Goal: Information Seeking & Learning: Learn about a topic

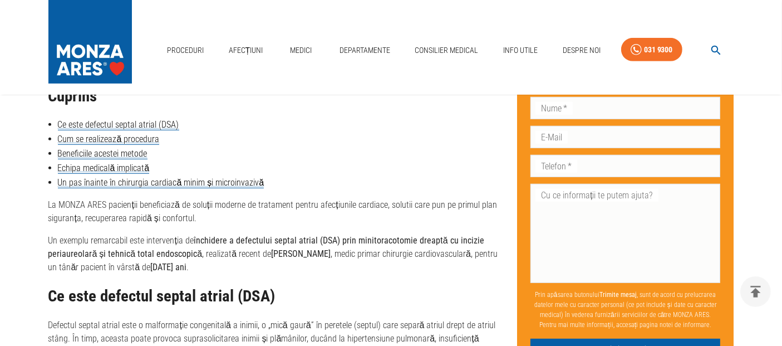
drag, startPoint x: 0, startPoint y: 0, endPoint x: 300, endPoint y: 144, distance: 332.6
click at [300, 144] on li "Cum se realizează procedura" at bounding box center [273, 138] width 451 height 13
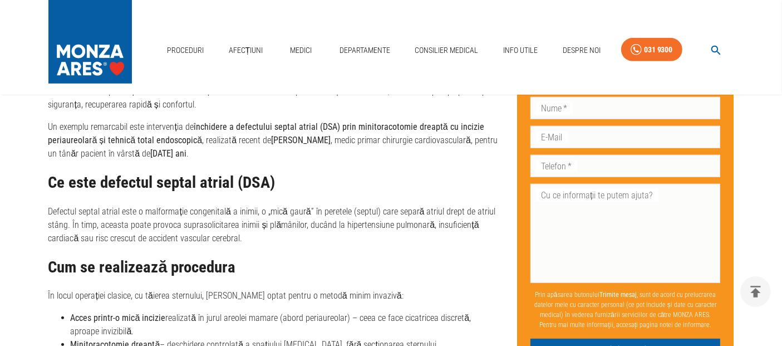
scroll to position [618, 0]
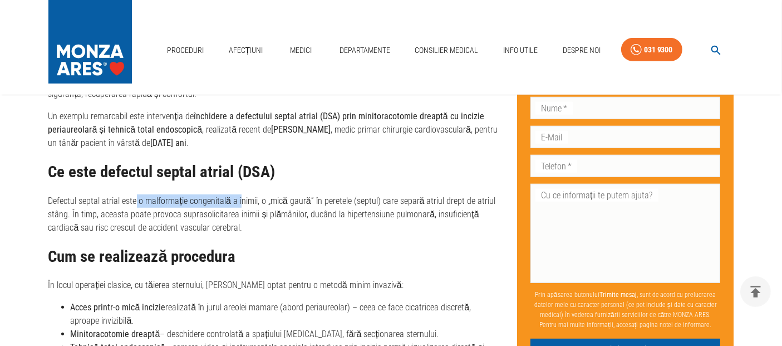
drag, startPoint x: 232, startPoint y: 204, endPoint x: 239, endPoint y: 205, distance: 6.7
click at [239, 205] on p "Defectul septal atrial este o malformație congenitală a inimii, o „mică gaură” …" at bounding box center [273, 214] width 451 height 40
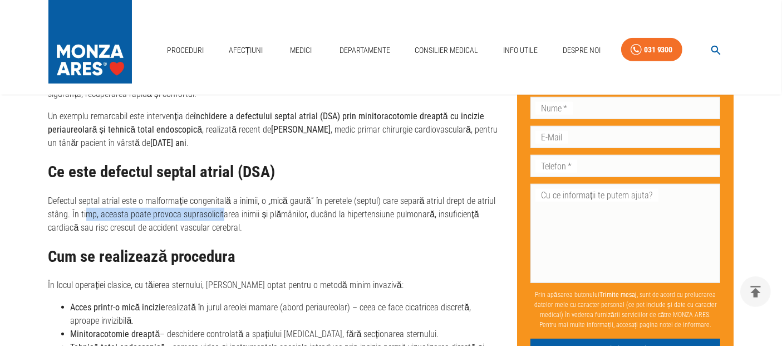
drag, startPoint x: 84, startPoint y: 214, endPoint x: 221, endPoint y: 217, distance: 137.0
click at [221, 217] on p "Defectul septal atrial este o malformație congenitală a inimii, o „mică gaură” …" at bounding box center [273, 214] width 451 height 40
click at [400, 215] on p "Defectul septal atrial este o malformație congenitală a inimii, o „mică gaură” …" at bounding box center [273, 214] width 451 height 40
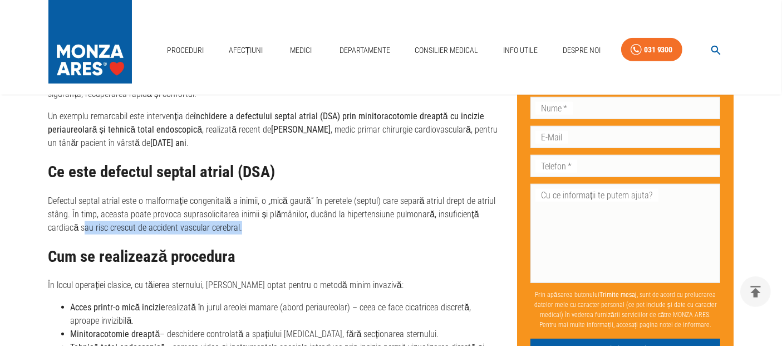
drag, startPoint x: 85, startPoint y: 227, endPoint x: 277, endPoint y: 233, distance: 191.6
click at [277, 233] on p "Defectul septal atrial este o malformație congenitală a inimii, o „mică gaură” …" at bounding box center [273, 214] width 451 height 40
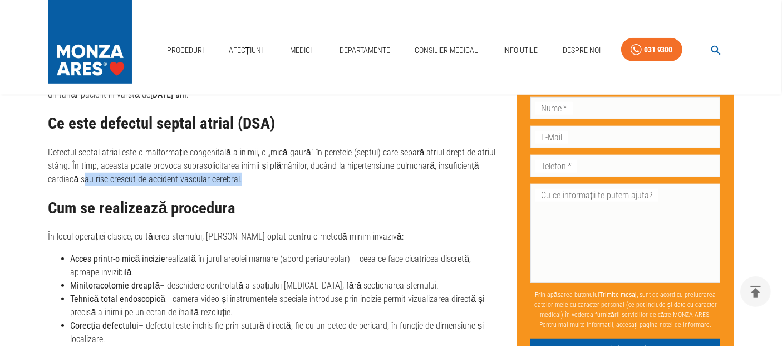
scroll to position [742, 0]
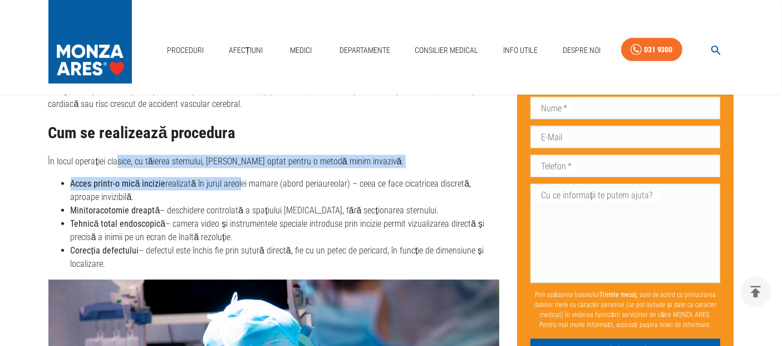
drag, startPoint x: 117, startPoint y: 156, endPoint x: 235, endPoint y: 171, distance: 119.0
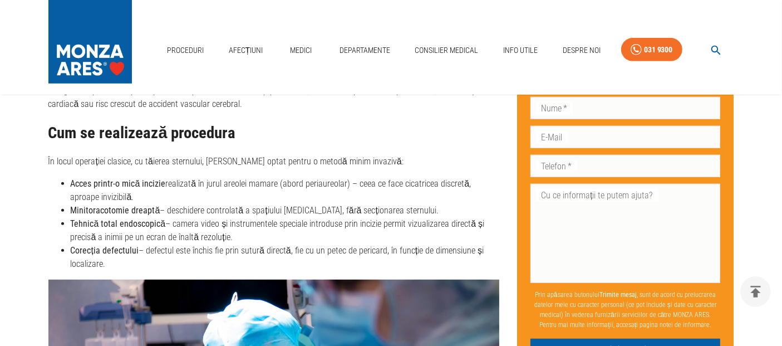
drag, startPoint x: 356, startPoint y: 181, endPoint x: 485, endPoint y: 180, distance: 128.6
click at [485, 180] on li "Acces printr-o mică incizie realizată în jurul areolei mamare (abord periaureol…" at bounding box center [285, 190] width 429 height 27
drag, startPoint x: 76, startPoint y: 210, endPoint x: 175, endPoint y: 202, distance: 98.9
click at [175, 202] on ul "Acces printr-o mică incizie realizată în jurul areolei mamare (abord periaureol…" at bounding box center [273, 224] width 451 height 94
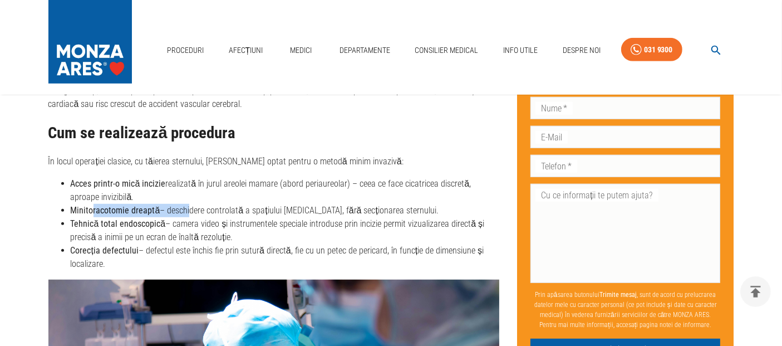
drag, startPoint x: 94, startPoint y: 210, endPoint x: 185, endPoint y: 215, distance: 92.0
click at [185, 215] on li "Minitoracotomie dreaptă – deschidere controlată a spațiului [MEDICAL_DATA], făr…" at bounding box center [285, 210] width 429 height 13
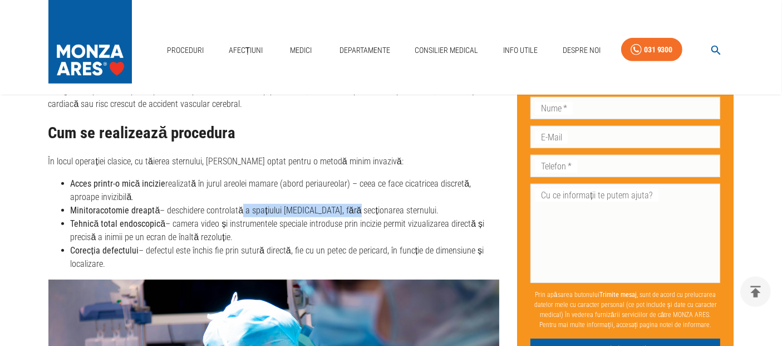
drag, startPoint x: 238, startPoint y: 214, endPoint x: 338, endPoint y: 212, distance: 100.2
click at [338, 212] on li "Minitoracotomie dreaptă – deschidere controlată a spațiului [MEDICAL_DATA], făr…" at bounding box center [285, 210] width 429 height 13
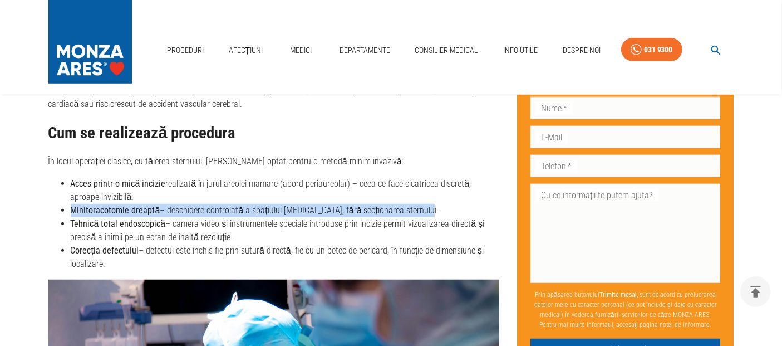
drag, startPoint x: 73, startPoint y: 210, endPoint x: 453, endPoint y: 207, distance: 379.6
click at [453, 207] on li "Minitoracotomie dreaptă – deschidere controlată a spațiului [MEDICAL_DATA], făr…" at bounding box center [285, 210] width 429 height 13
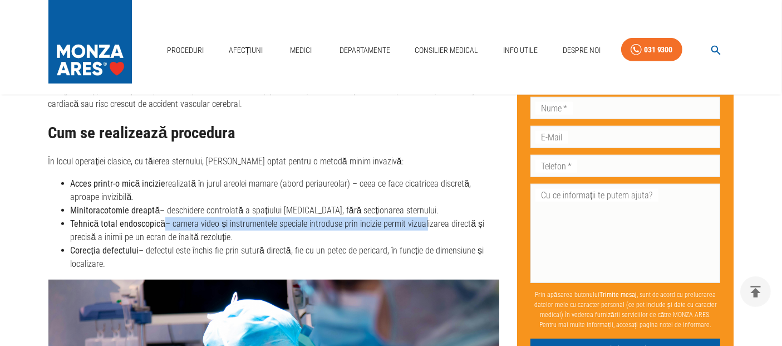
drag, startPoint x: 162, startPoint y: 222, endPoint x: 425, endPoint y: 227, distance: 263.3
click at [425, 227] on li "Tehnică total endoscopică – camera video și instrumentele speciale introduse pr…" at bounding box center [285, 230] width 429 height 27
drag, startPoint x: 100, startPoint y: 236, endPoint x: 324, endPoint y: 236, distance: 223.8
click at [324, 236] on li "Tehnică total endoscopică – camera video și instrumentele speciale introduse pr…" at bounding box center [285, 230] width 429 height 27
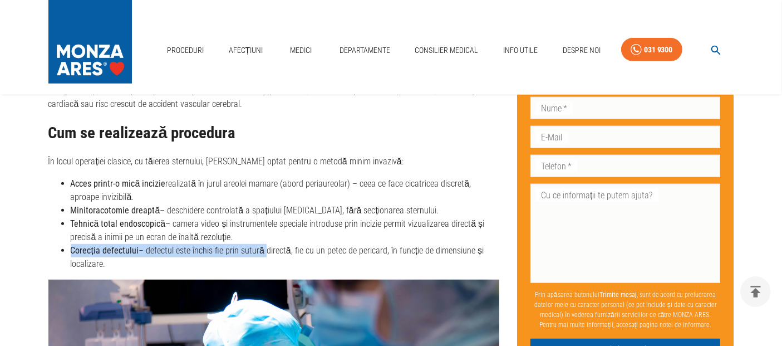
drag, startPoint x: 72, startPoint y: 249, endPoint x: 262, endPoint y: 249, distance: 190.4
click at [262, 249] on li "Corecția defectului – defectul este închis fie prin sutură directă, fie cu un p…" at bounding box center [285, 257] width 429 height 27
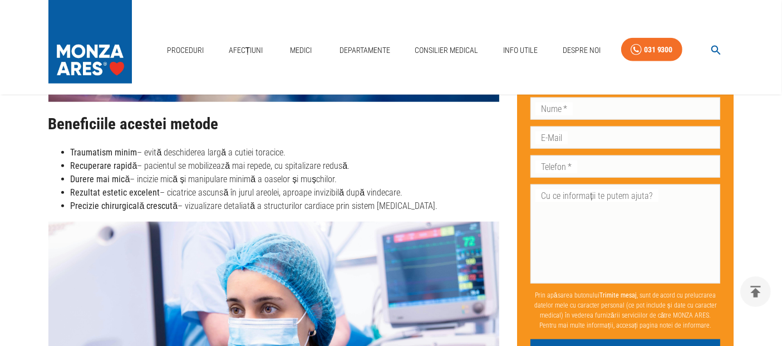
scroll to position [1237, 0]
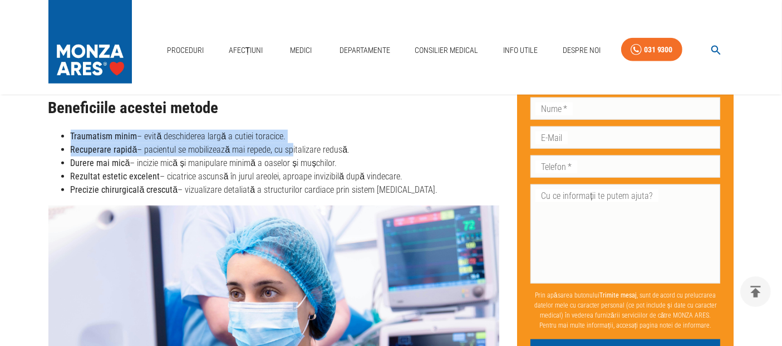
drag, startPoint x: 72, startPoint y: 136, endPoint x: 284, endPoint y: 146, distance: 212.3
click at [284, 146] on ul "Traumatism minim – evită deschiderea largă a cutiei toracice. Recuperare rapidă…" at bounding box center [273, 163] width 451 height 67
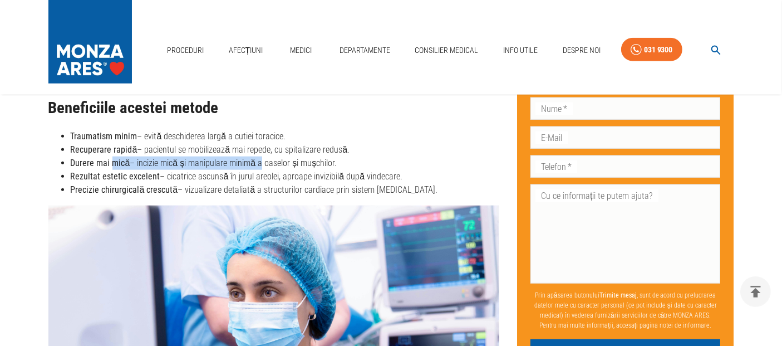
drag, startPoint x: 113, startPoint y: 160, endPoint x: 258, endPoint y: 163, distance: 144.8
click at [258, 163] on li "Durere mai mică – incizie mică și manipulare minimă a oaselor și mușchilor." at bounding box center [285, 162] width 429 height 13
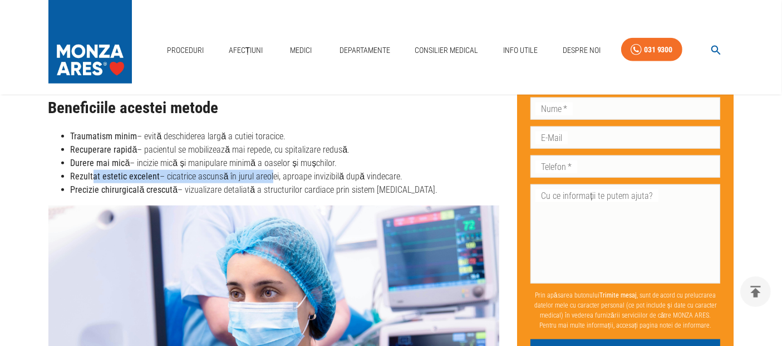
drag, startPoint x: 92, startPoint y: 173, endPoint x: 267, endPoint y: 177, distance: 174.8
click at [267, 177] on li "Rezultat estetic excelent – cicatrice ascunsă în jurul areolei, aproape invizib…" at bounding box center [285, 176] width 429 height 13
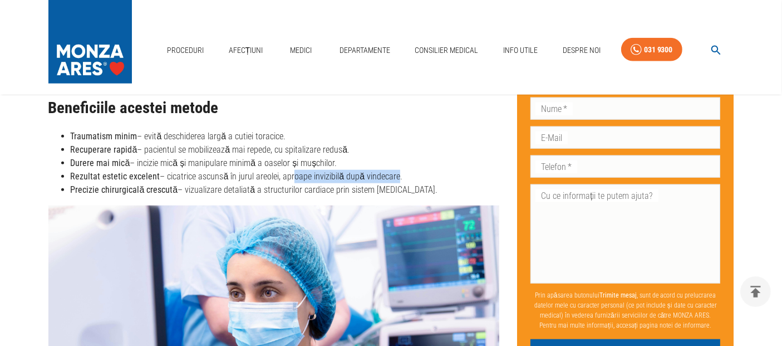
drag, startPoint x: 289, startPoint y: 176, endPoint x: 390, endPoint y: 178, distance: 100.2
click at [390, 178] on li "Rezultat estetic excelent – cicatrice ascunsă în jurul areolei, aproape invizib…" at bounding box center [285, 176] width 429 height 13
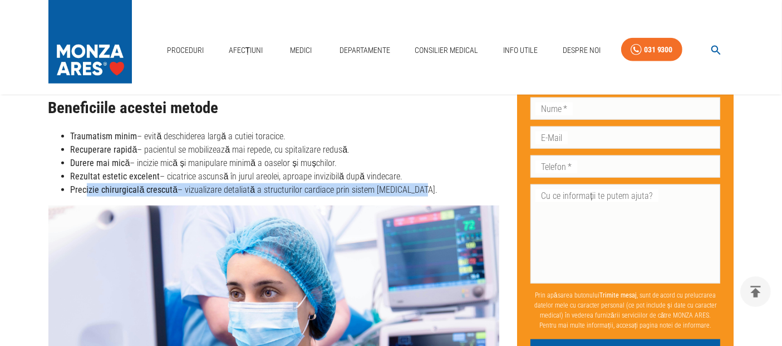
drag, startPoint x: 86, startPoint y: 188, endPoint x: 412, endPoint y: 186, distance: 326.8
click at [412, 186] on li "Precizie chirurgicală crescută – vizualizare detaliată a structurilor cardiace …" at bounding box center [285, 189] width 429 height 13
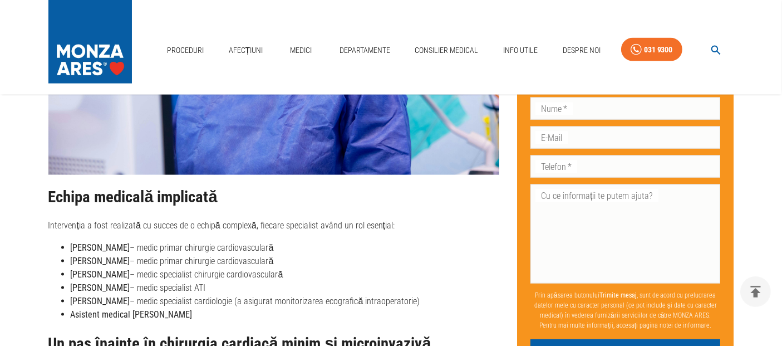
scroll to position [1608, 0]
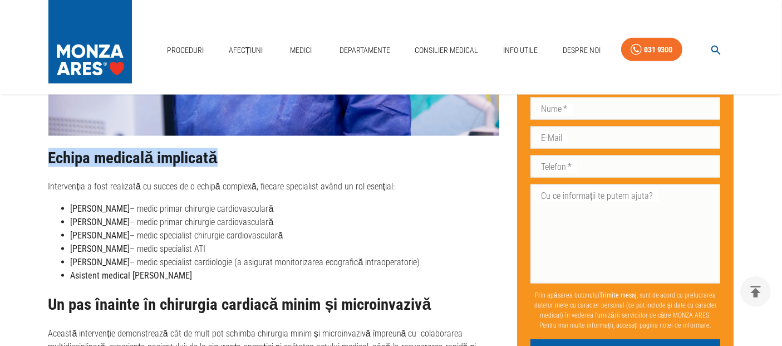
drag, startPoint x: 51, startPoint y: 158, endPoint x: 264, endPoint y: 164, distance: 213.3
click at [264, 164] on h2 "Echipa medicală implicată" at bounding box center [273, 158] width 451 height 18
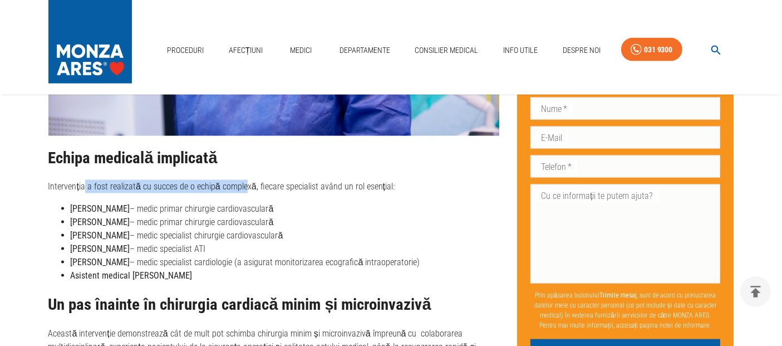
drag, startPoint x: 84, startPoint y: 185, endPoint x: 244, endPoint y: 192, distance: 159.9
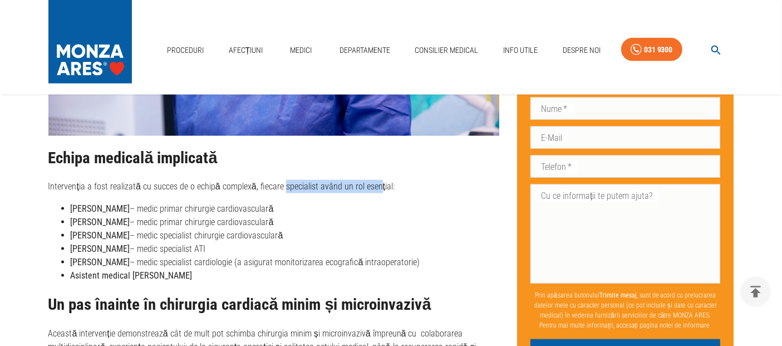
drag, startPoint x: 286, startPoint y: 186, endPoint x: 384, endPoint y: 190, distance: 97.5
click at [384, 190] on p "Intervenția a fost realizată cu succes de o echipă complexă, fiecare specialist…" at bounding box center [273, 186] width 451 height 13
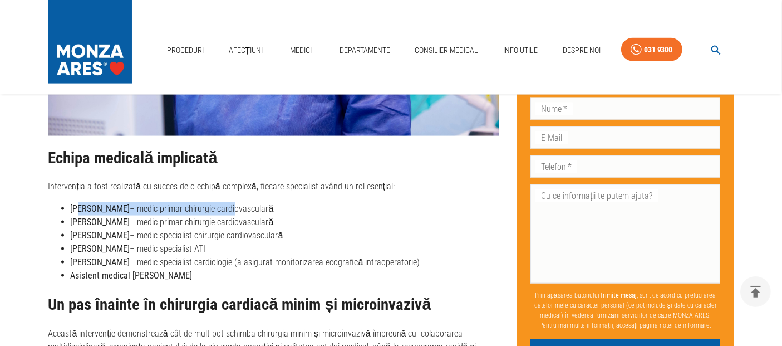
drag, startPoint x: 78, startPoint y: 207, endPoint x: 240, endPoint y: 210, distance: 161.5
click at [240, 210] on li "[PERSON_NAME] – medic primar chirurgie cardiovasculară" at bounding box center [285, 208] width 429 height 13
click at [202, 218] on li "[PERSON_NAME] – medic primar chirurgie cardiovasculară" at bounding box center [285, 221] width 429 height 13
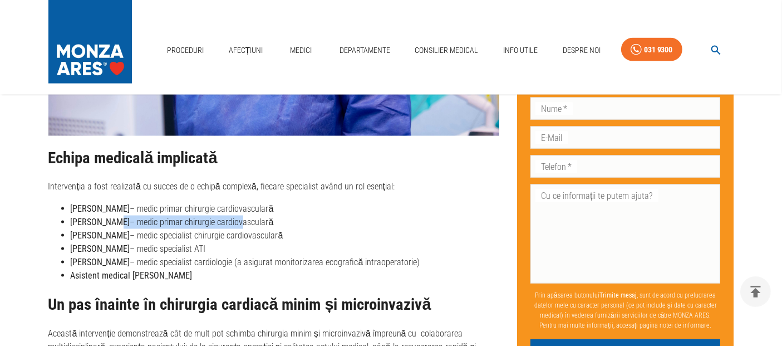
drag, startPoint x: 107, startPoint y: 224, endPoint x: 242, endPoint y: 225, distance: 134.7
click at [242, 225] on li "[PERSON_NAME] – medic primar chirurgie cardiovasculară" at bounding box center [285, 221] width 429 height 13
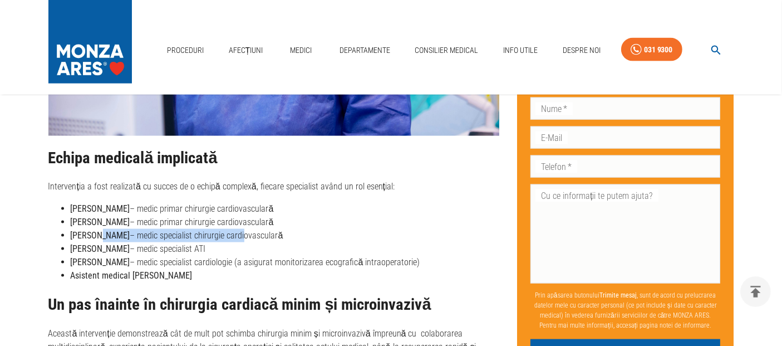
drag, startPoint x: 97, startPoint y: 234, endPoint x: 251, endPoint y: 239, distance: 154.3
click at [251, 239] on li "[PERSON_NAME] – medic specialist chirurgie cardiovasculară" at bounding box center [285, 235] width 429 height 13
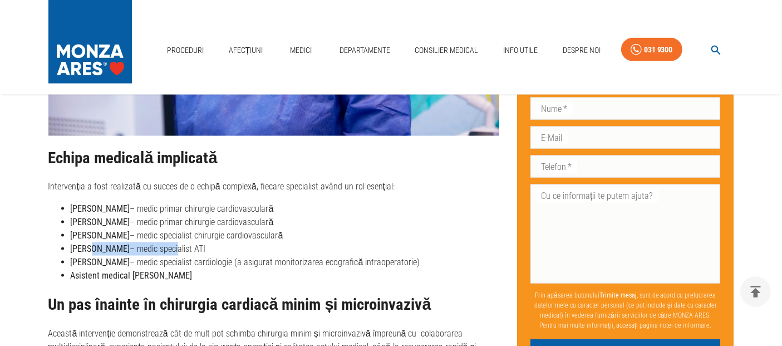
drag, startPoint x: 85, startPoint y: 249, endPoint x: 171, endPoint y: 249, distance: 85.7
click at [171, 249] on li "[PERSON_NAME] – medic specialist ATI" at bounding box center [285, 248] width 429 height 13
drag, startPoint x: 97, startPoint y: 260, endPoint x: 213, endPoint y: 254, distance: 115.9
click at [213, 255] on li "[PERSON_NAME] – medic specialist cardiologie (a asigurat monitorizarea ecografi…" at bounding box center [285, 261] width 429 height 13
click at [236, 267] on li "[PERSON_NAME] – medic specialist cardiologie (a asigurat monitorizarea ecografi…" at bounding box center [285, 261] width 429 height 13
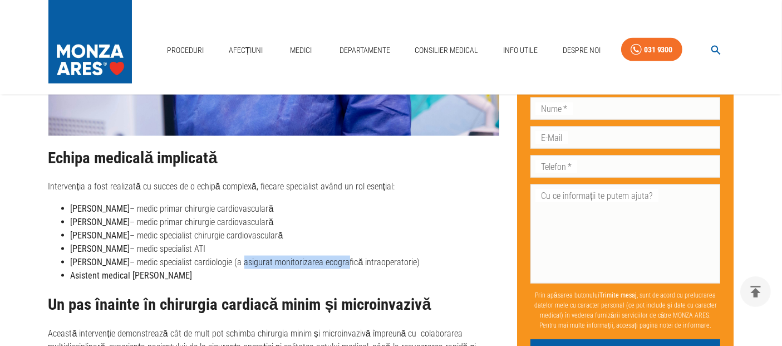
drag, startPoint x: 236, startPoint y: 263, endPoint x: 337, endPoint y: 264, distance: 101.3
click at [337, 264] on li "[PERSON_NAME] – medic specialist cardiologie (a asigurat monitorizarea ecografi…" at bounding box center [285, 261] width 429 height 13
click at [205, 276] on li "Asistent medical [PERSON_NAME]" at bounding box center [285, 275] width 429 height 13
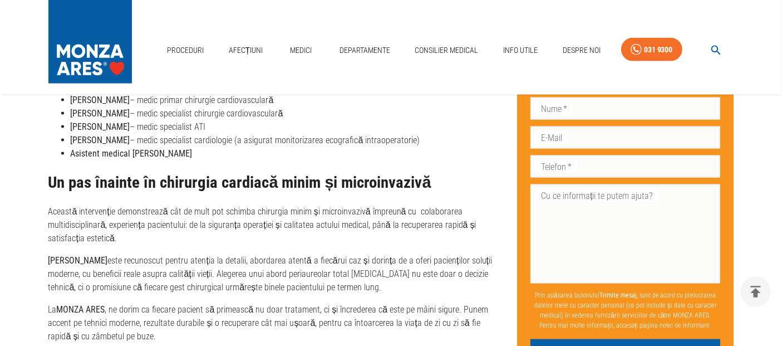
scroll to position [1732, 0]
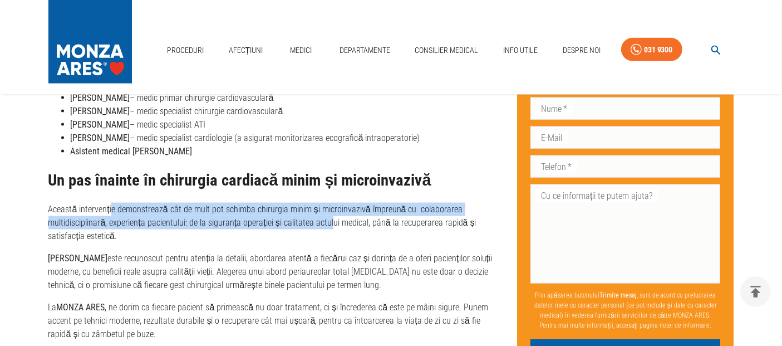
drag, startPoint x: 110, startPoint y: 208, endPoint x: 337, endPoint y: 218, distance: 227.3
click at [337, 218] on p "Această intervenție demonstrează cât de mult pot schimba chirurgia minim și mic…" at bounding box center [273, 223] width 451 height 40
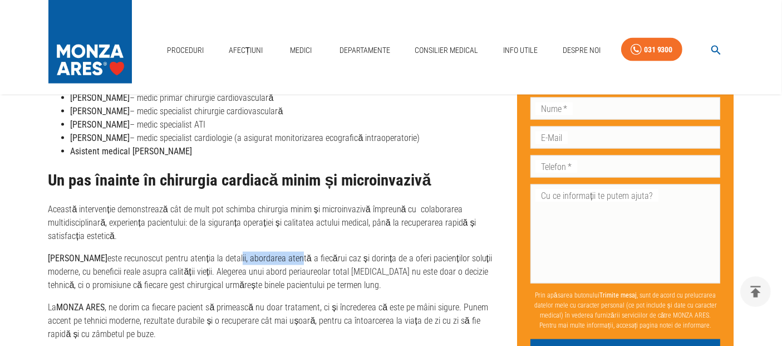
drag, startPoint x: 286, startPoint y: 251, endPoint x: 318, endPoint y: 256, distance: 33.2
click at [323, 255] on p "[PERSON_NAME] este recunoscut pentru atenția la detalii, abordarea atentă a fie…" at bounding box center [273, 272] width 451 height 40
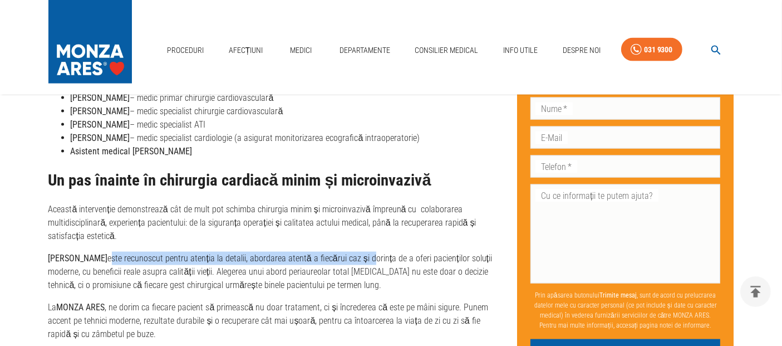
drag, startPoint x: 117, startPoint y: 255, endPoint x: 371, endPoint y: 255, distance: 253.8
click at [371, 255] on p "[PERSON_NAME] este recunoscut pentru atenția la detalii, abordarea atentă a fie…" at bounding box center [273, 272] width 451 height 40
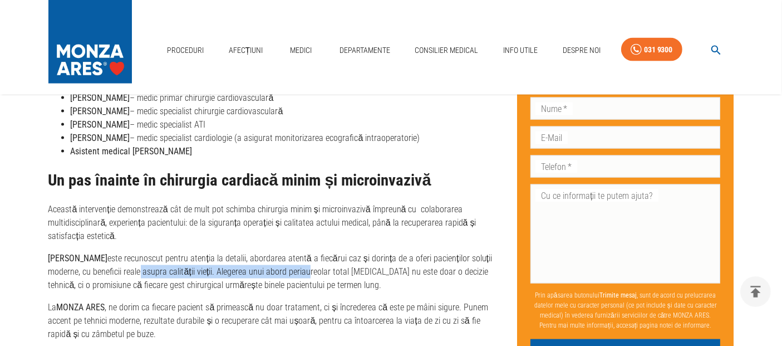
drag, startPoint x: 266, startPoint y: 266, endPoint x: 304, endPoint y: 264, distance: 38.4
click at [304, 264] on p "[PERSON_NAME] este recunoscut pentru atenția la detalii, abordarea atentă a fie…" at bounding box center [273, 272] width 451 height 40
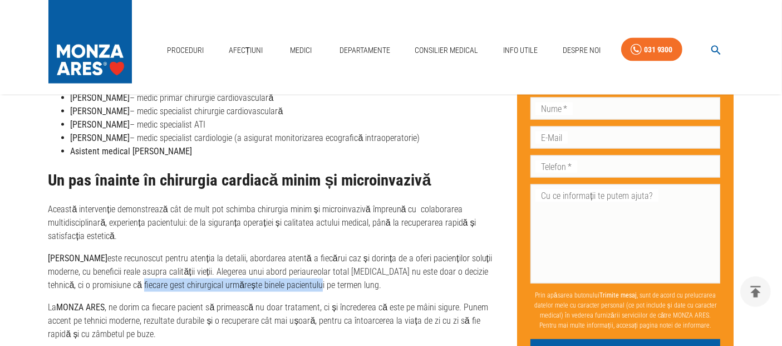
drag, startPoint x: 121, startPoint y: 283, endPoint x: 315, endPoint y: 286, distance: 194.3
click at [314, 286] on p "[PERSON_NAME] este recunoscut pentru atenția la detalii, abordarea atentă a fie…" at bounding box center [273, 272] width 451 height 40
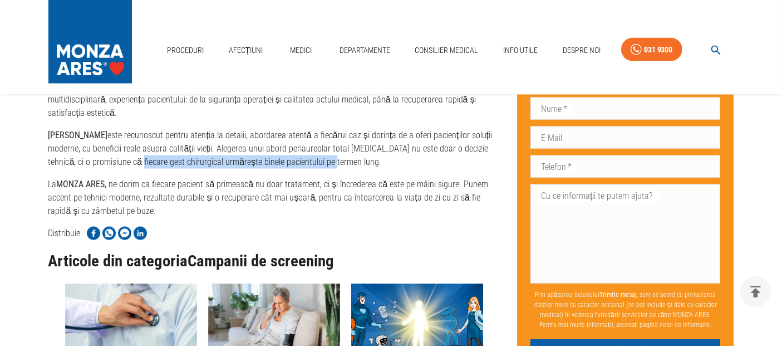
scroll to position [1855, 0]
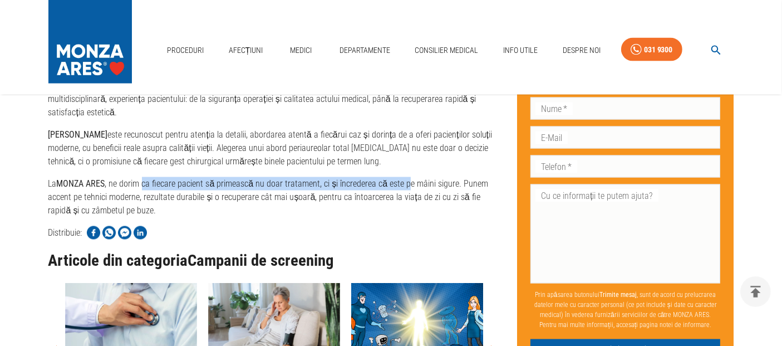
drag, startPoint x: 142, startPoint y: 178, endPoint x: 406, endPoint y: 174, distance: 264.4
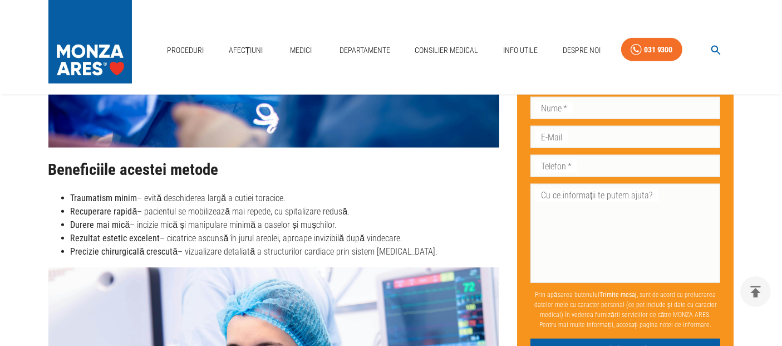
scroll to position [1360, 0]
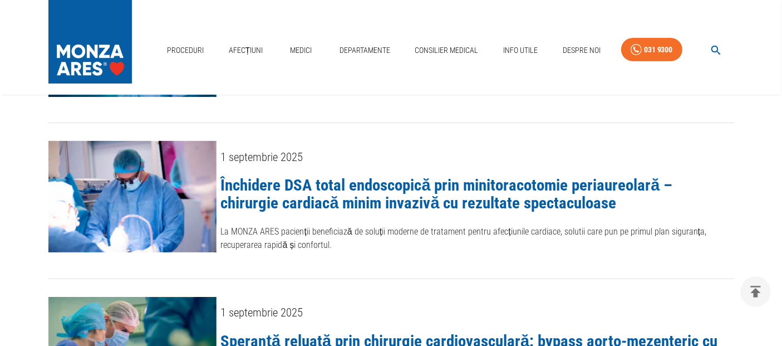
scroll to position [557, 0]
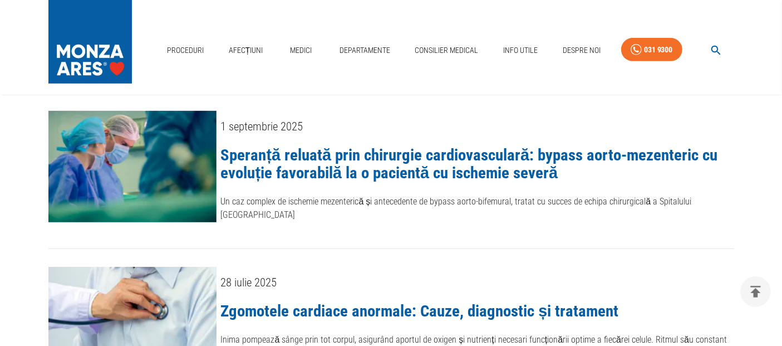
click at [402, 158] on link "Speranță reluată prin chirurgie cardiovasculară: bypass aorto-mezenteric cu evo…" at bounding box center [469, 163] width 497 height 37
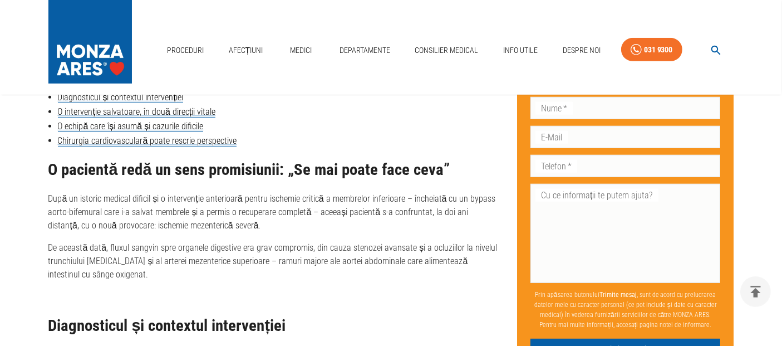
scroll to position [557, 0]
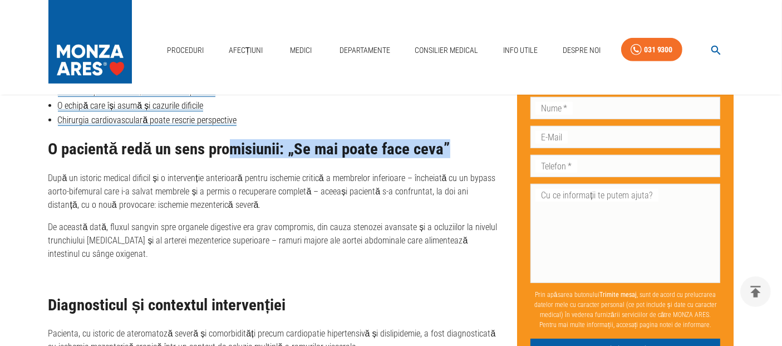
drag, startPoint x: 230, startPoint y: 147, endPoint x: 479, endPoint y: 150, distance: 248.3
click at [479, 150] on h2 "O pacientă redă un sens promisiunii: „Se mai poate face ceva”" at bounding box center [273, 149] width 451 height 18
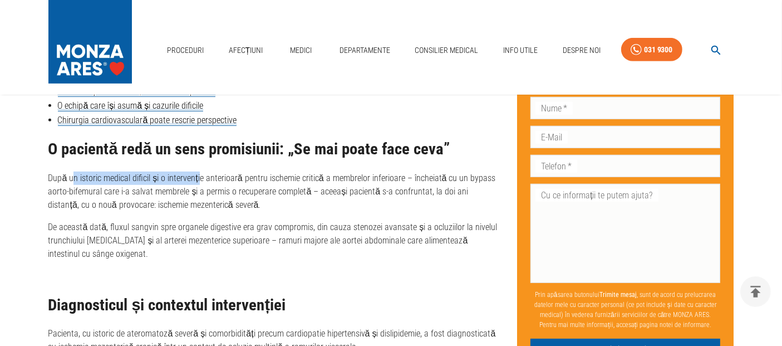
drag, startPoint x: 72, startPoint y: 174, endPoint x: 197, endPoint y: 184, distance: 125.6
click at [197, 183] on p "După un istoric medical dificil și o intervenție anterioară pentru ischemie cri…" at bounding box center [273, 191] width 451 height 40
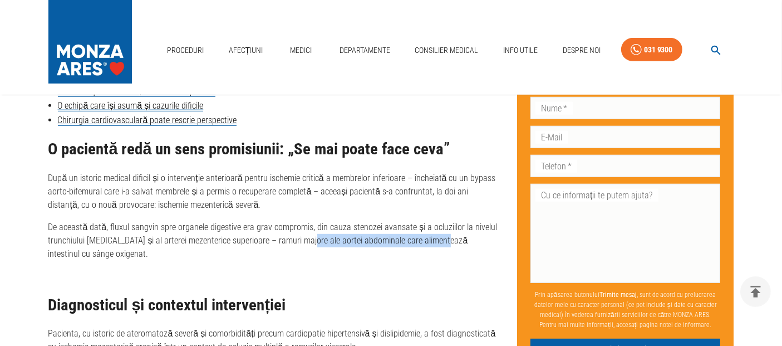
drag, startPoint x: 300, startPoint y: 243, endPoint x: 432, endPoint y: 240, distance: 132.0
click at [435, 240] on p "De această dată, fluxul sangvin spre organele digestive era grav compromis, din…" at bounding box center [273, 240] width 451 height 40
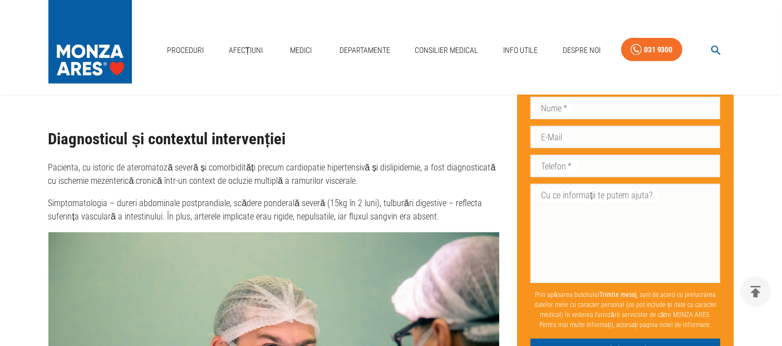
scroll to position [742, 0]
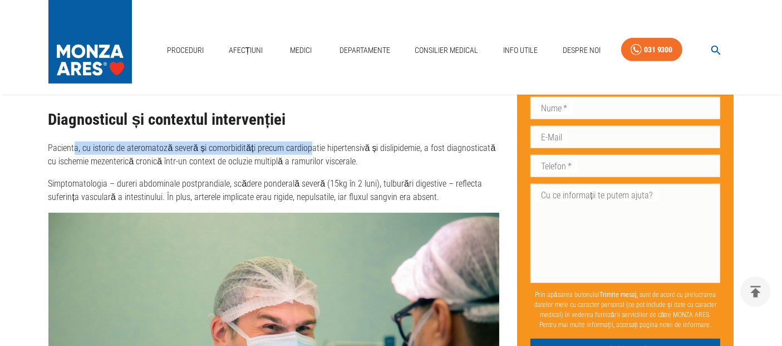
drag, startPoint x: 76, startPoint y: 143, endPoint x: 305, endPoint y: 149, distance: 229.4
click at [305, 149] on p "Pacienta, cu istoric de ateromatoză severă și comorbidități precum cardiopatie …" at bounding box center [273, 154] width 451 height 27
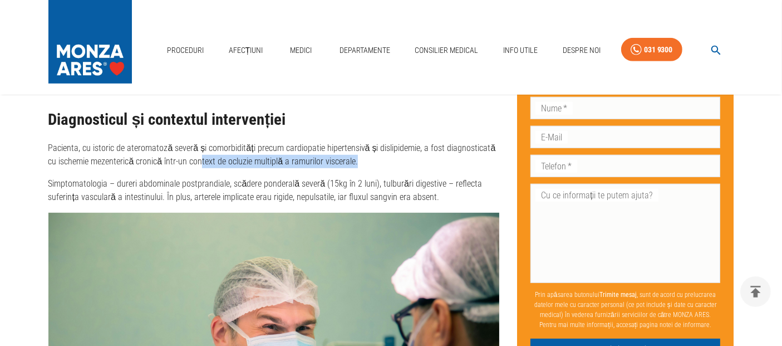
drag, startPoint x: 190, startPoint y: 160, endPoint x: 337, endPoint y: 163, distance: 147.0
click at [344, 161] on p "Pacienta, cu istoric de ateromatoză severă și comorbidități precum cardiopatie …" at bounding box center [273, 154] width 451 height 27
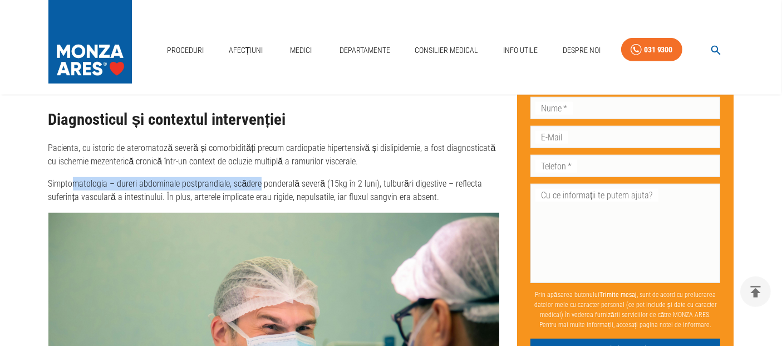
drag, startPoint x: 75, startPoint y: 177, endPoint x: 257, endPoint y: 183, distance: 182.1
click at [257, 183] on p "Simptomatologia – dureri abdominale postprandiale, scădere ponderală severă (15…" at bounding box center [273, 190] width 451 height 27
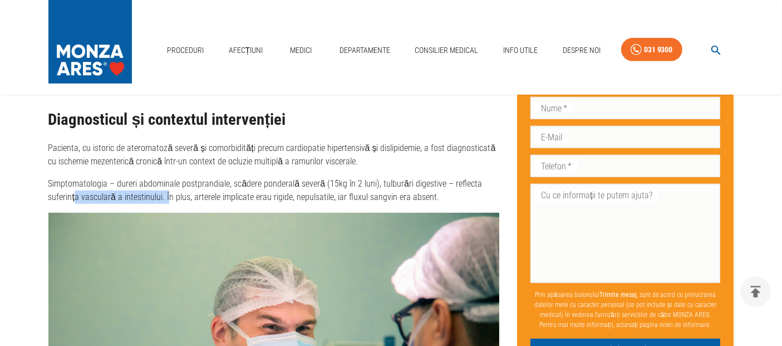
drag, startPoint x: 95, startPoint y: 199, endPoint x: 167, endPoint y: 199, distance: 72.4
click at [166, 199] on p "Simptomatologia – dureri abdominale postprandiale, scădere ponderală severă (15…" at bounding box center [273, 190] width 451 height 27
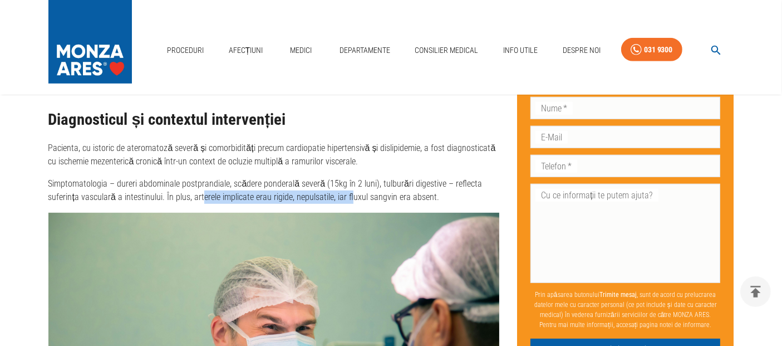
drag, startPoint x: 200, startPoint y: 198, endPoint x: 358, endPoint y: 202, distance: 158.1
click at [356, 202] on p "Simptomatologia – dureri abdominale postprandiale, scădere ponderală severă (15…" at bounding box center [273, 190] width 451 height 27
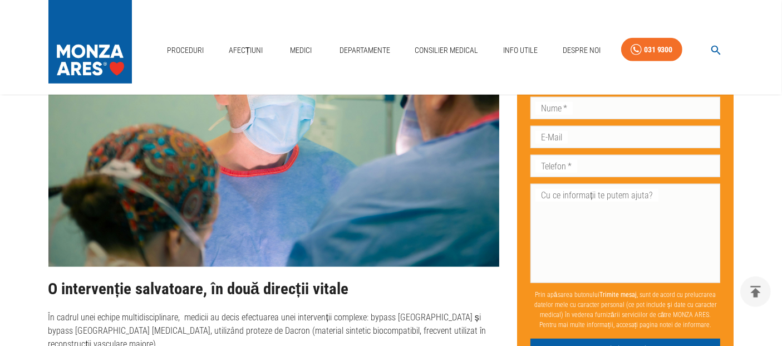
scroll to position [1113, 0]
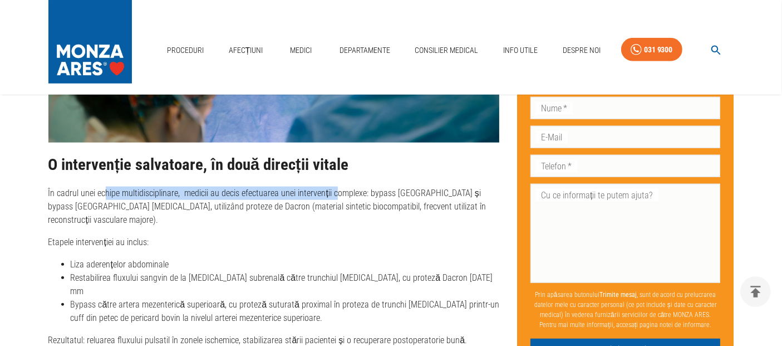
drag, startPoint x: 127, startPoint y: 195, endPoint x: 337, endPoint y: 191, distance: 209.9
click at [337, 191] on p "În cadrul unei echipe multidisciplinare, medicii au decis efectuarea unei inter…" at bounding box center [273, 206] width 451 height 40
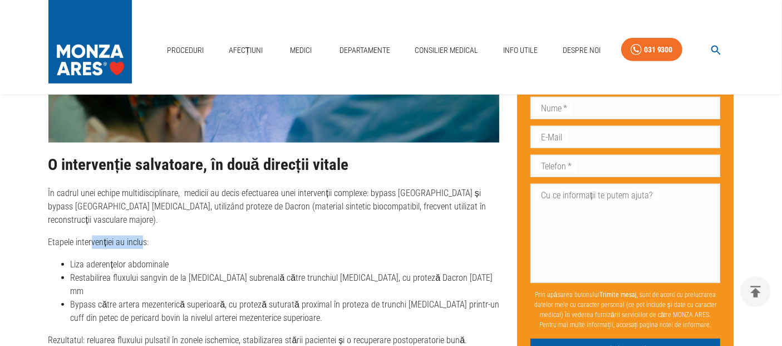
drag, startPoint x: 92, startPoint y: 224, endPoint x: 136, endPoint y: 234, distance: 45.8
click at [144, 235] on p "Etapele intervenției au inclus:" at bounding box center [273, 241] width 451 height 13
drag, startPoint x: 104, startPoint y: 247, endPoint x: 161, endPoint y: 254, distance: 57.8
click at [161, 258] on li "Liza aderențelor abdominale" at bounding box center [285, 264] width 429 height 13
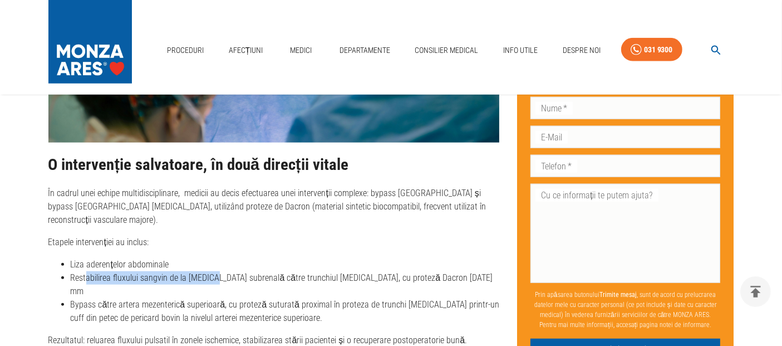
drag, startPoint x: 87, startPoint y: 264, endPoint x: 223, endPoint y: 259, distance: 135.4
click at [214, 271] on li "Restabilirea fluxului sangvin de la [MEDICAL_DATA] subrenală către trunchiul [M…" at bounding box center [285, 284] width 429 height 27
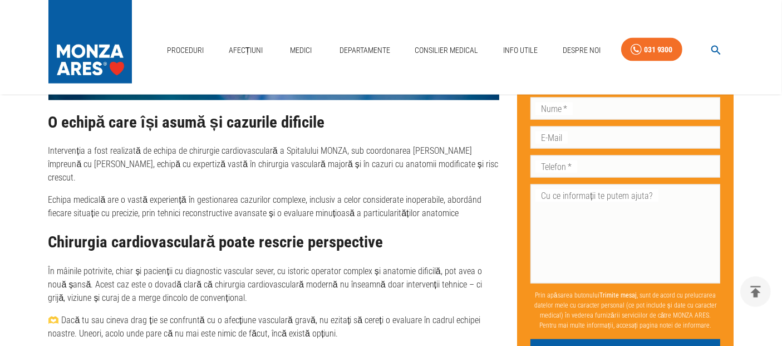
scroll to position [1732, 0]
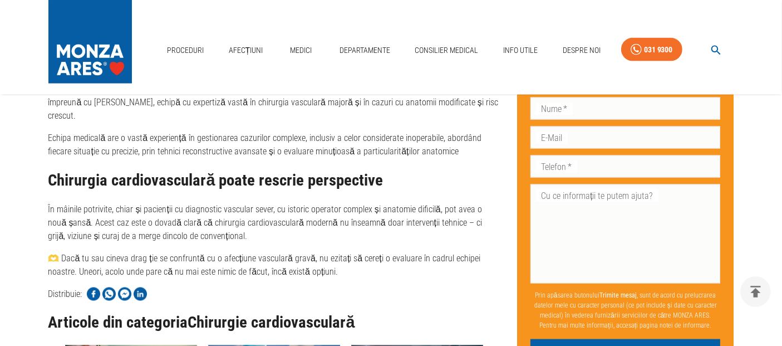
click at [65, 252] on p "🫶 Dacă tu sau cineva drag ție se confruntă cu o afecțiune vasculară gravă, nu e…" at bounding box center [273, 265] width 451 height 27
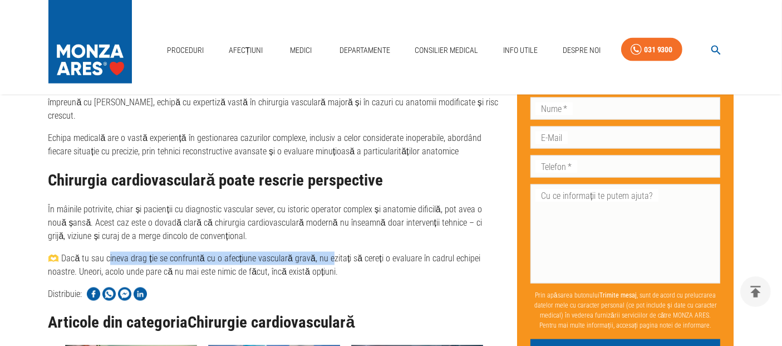
drag, startPoint x: 112, startPoint y: 215, endPoint x: 319, endPoint y: 217, distance: 206.5
click at [319, 252] on p "🫶 Dacă tu sau cineva drag ție se confruntă cu o afecțiune vasculară gravă, nu e…" at bounding box center [273, 265] width 451 height 27
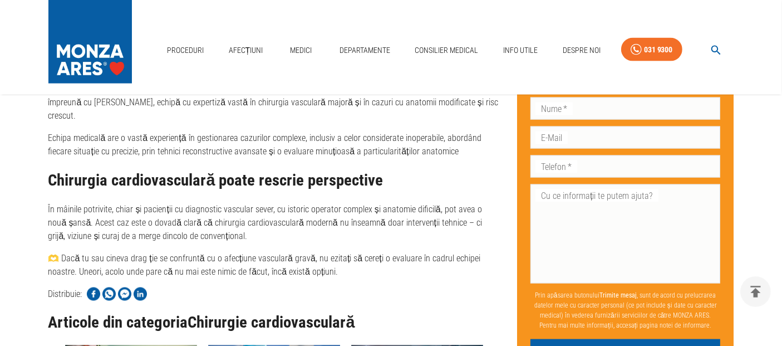
click at [356, 252] on p "🫶 Dacă tu sau cineva drag ție se confruntă cu o afecțiune vasculară gravă, nu e…" at bounding box center [273, 265] width 451 height 27
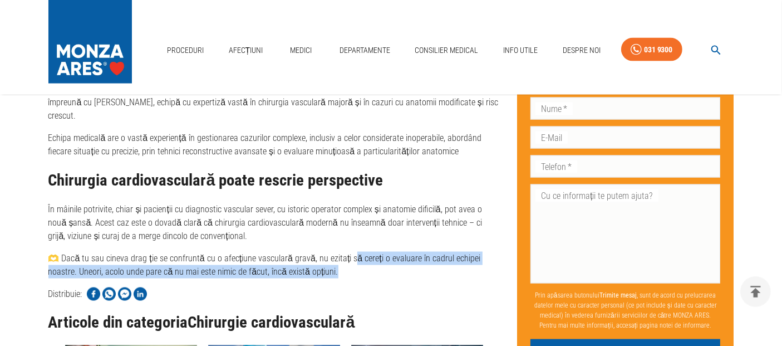
drag, startPoint x: 341, startPoint y: 215, endPoint x: 502, endPoint y: 222, distance: 160.4
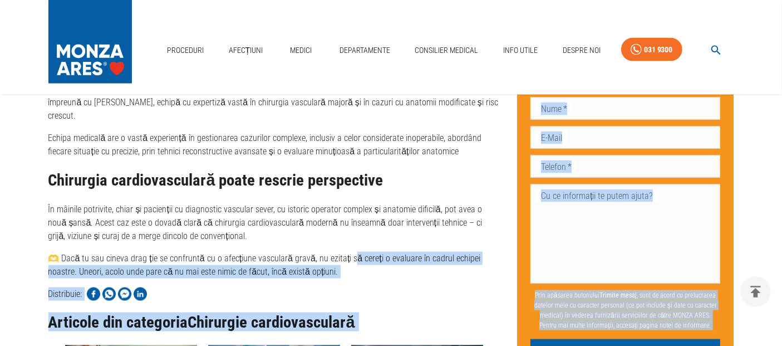
click at [408, 252] on p "🫶 Dacă tu sau cineva drag ție se confruntă cu o afecțiune vasculară gravă, nu e…" at bounding box center [273, 265] width 451 height 27
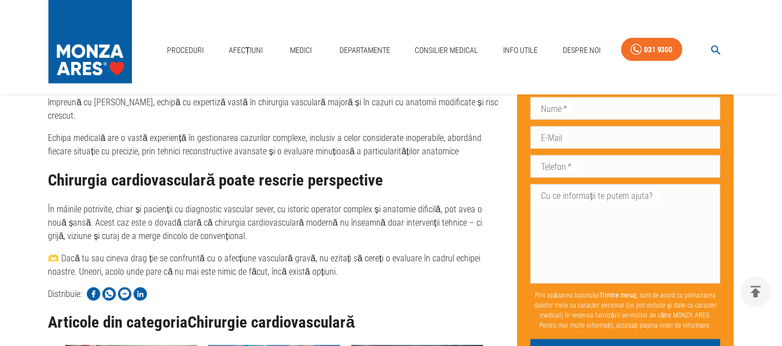
click at [311, 252] on p "🫶 Dacă tu sau cineva drag ție se confruntă cu o afecțiune vasculară gravă, nu e…" at bounding box center [273, 265] width 451 height 27
drag, startPoint x: 94, startPoint y: 231, endPoint x: 215, endPoint y: 230, distance: 121.4
click at [215, 252] on p "🫶 Dacă tu sau cineva drag ție se confruntă cu o afecțiune vasculară gravă, nu e…" at bounding box center [273, 265] width 451 height 27
click at [274, 252] on p "🫶 Dacă tu sau cineva drag ție se confruntă cu o afecțiune vasculară gravă, nu e…" at bounding box center [273, 265] width 451 height 27
drag, startPoint x: 319, startPoint y: 232, endPoint x: 32, endPoint y: 238, distance: 286.7
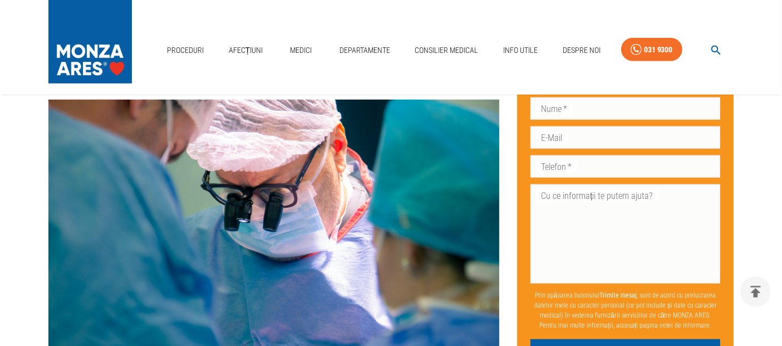
scroll to position [1299, 0]
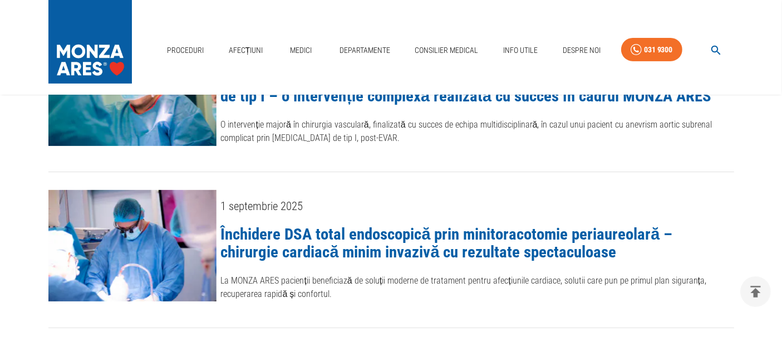
scroll to position [247, 0]
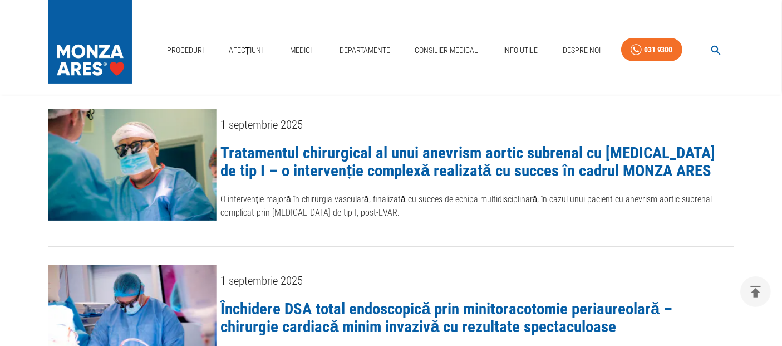
click at [377, 160] on link "Tratamentul chirurgical al unui anevrism aortic subrenal cu [MEDICAL_DATA] de t…" at bounding box center [468, 161] width 495 height 37
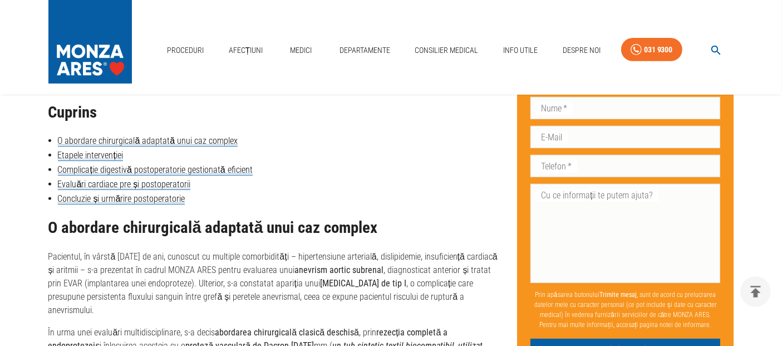
scroll to position [494, 0]
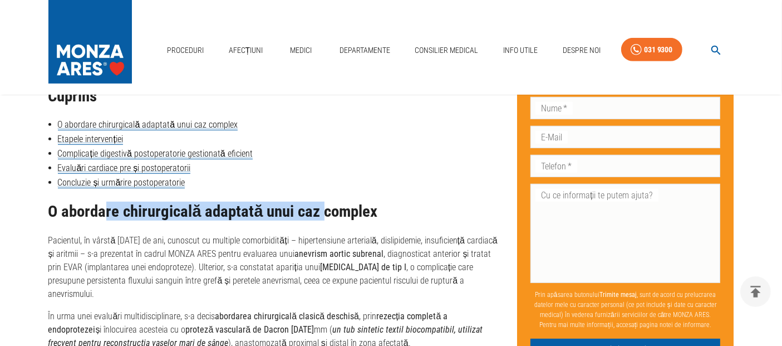
drag, startPoint x: 172, startPoint y: 212, endPoint x: 321, endPoint y: 212, distance: 149.2
click at [321, 212] on h2 "O abordare chirurgicală adaptată unui caz complex" at bounding box center [273, 212] width 451 height 18
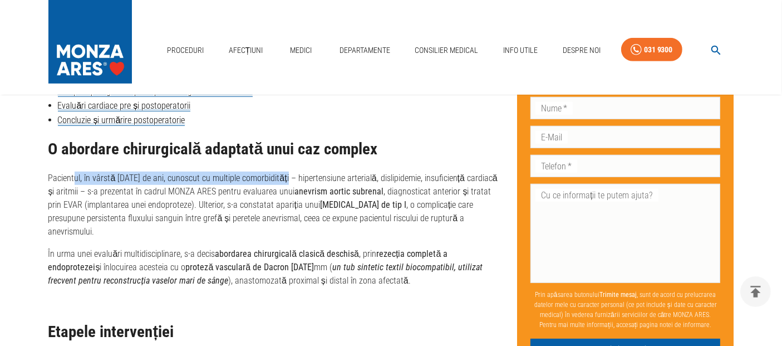
drag, startPoint x: 185, startPoint y: 175, endPoint x: 302, endPoint y: 175, distance: 116.9
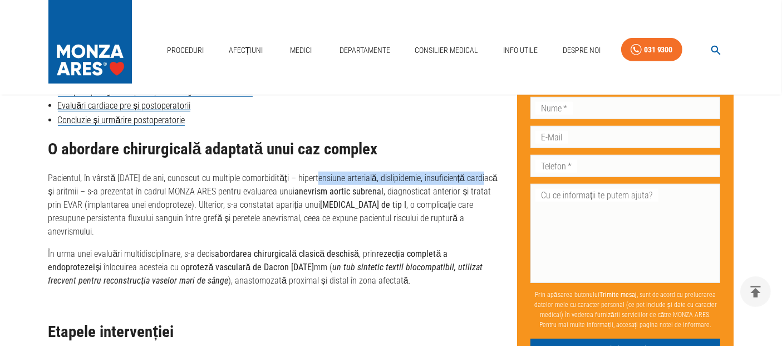
drag, startPoint x: 313, startPoint y: 178, endPoint x: 480, endPoint y: 177, distance: 167.0
click at [480, 177] on p "Pacientul, în vârstă [DATE] de ani, cunoscut cu multiple comorbidități – hipert…" at bounding box center [273, 204] width 451 height 67
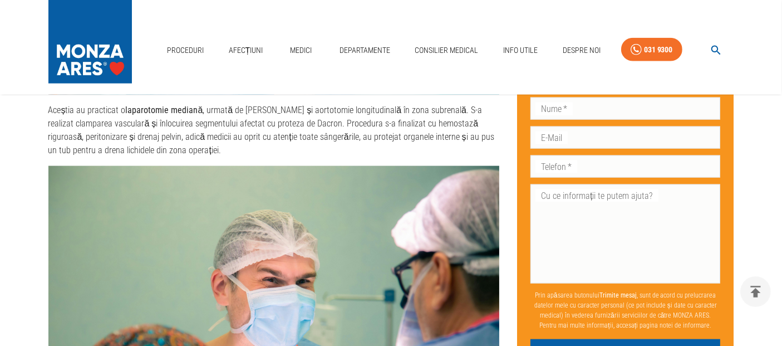
scroll to position [1360, 0]
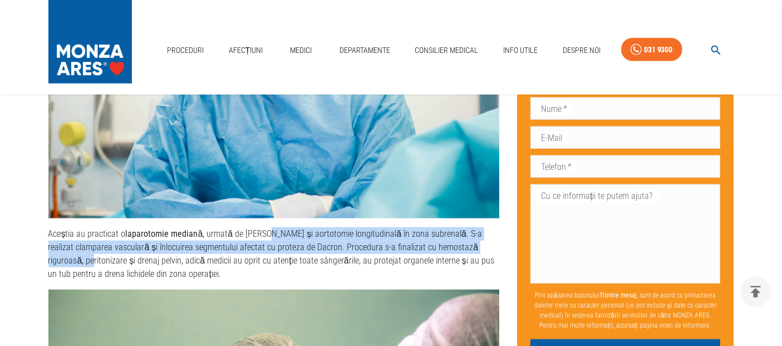
drag, startPoint x: 257, startPoint y: 220, endPoint x: 493, endPoint y: 238, distance: 236.1
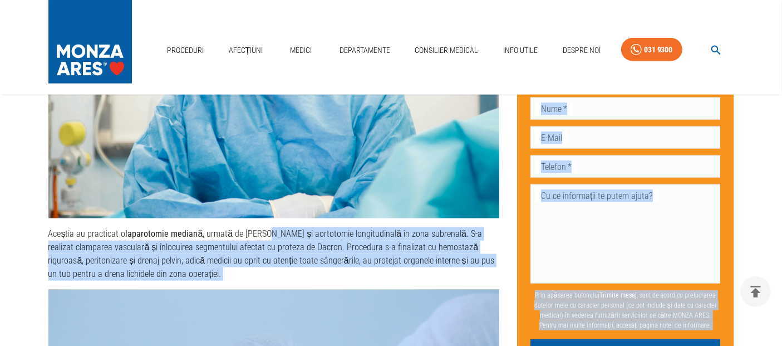
click at [379, 261] on p "Aceștia au practicat o laparotomie mediană , urmată de liza aderențelor și aort…" at bounding box center [273, 253] width 451 height 53
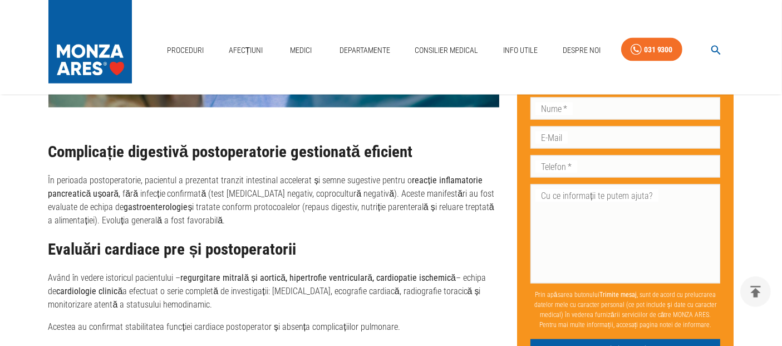
scroll to position [1855, 0]
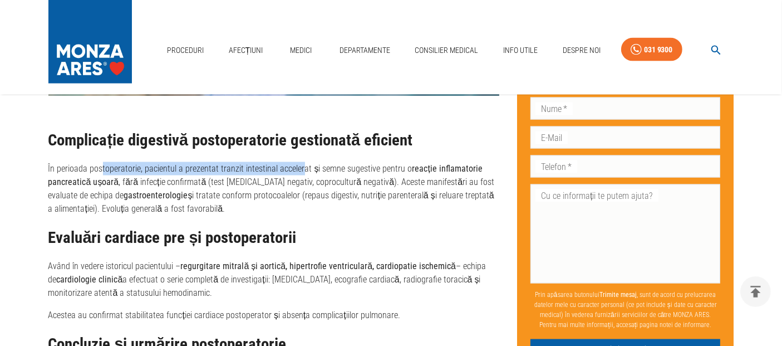
drag, startPoint x: 102, startPoint y: 153, endPoint x: 304, endPoint y: 146, distance: 202.2
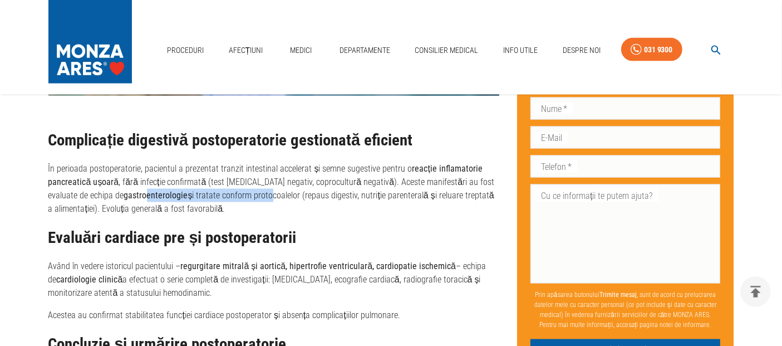
drag, startPoint x: 117, startPoint y: 183, endPoint x: 237, endPoint y: 178, distance: 119.2
click at [237, 178] on p "În perioada postoperatorie, pacientul a prezentat tranzit intestinal accelerat …" at bounding box center [273, 188] width 451 height 53
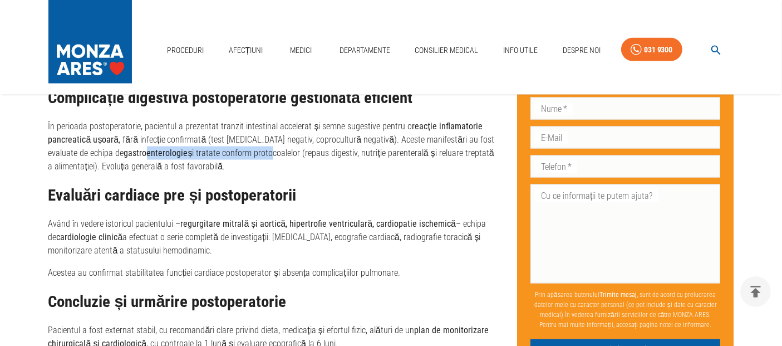
scroll to position [1917, 0]
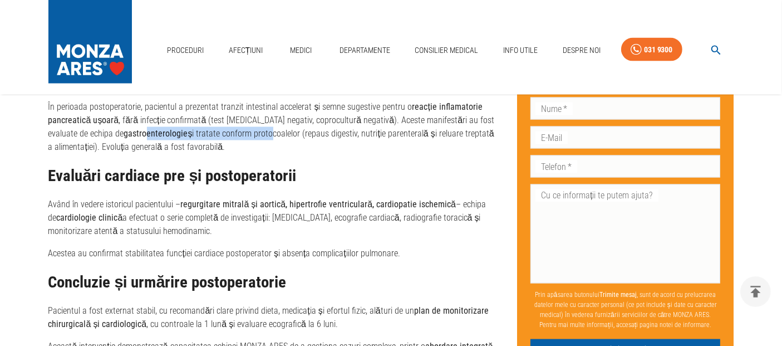
drag, startPoint x: 124, startPoint y: 165, endPoint x: 296, endPoint y: 169, distance: 171.5
click at [296, 169] on h2 "Evaluări cardiace pre și postoperatorii" at bounding box center [273, 176] width 451 height 18
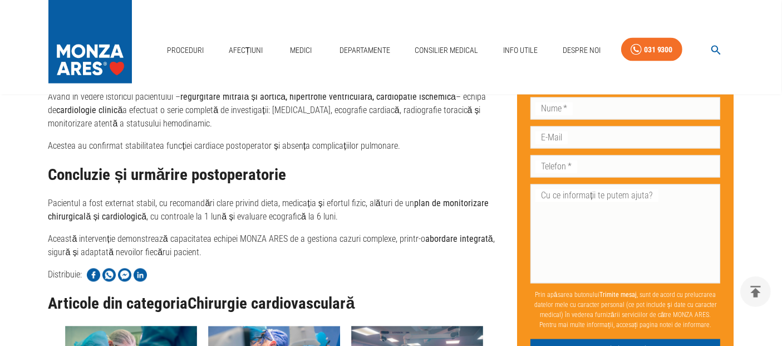
scroll to position [2041, 0]
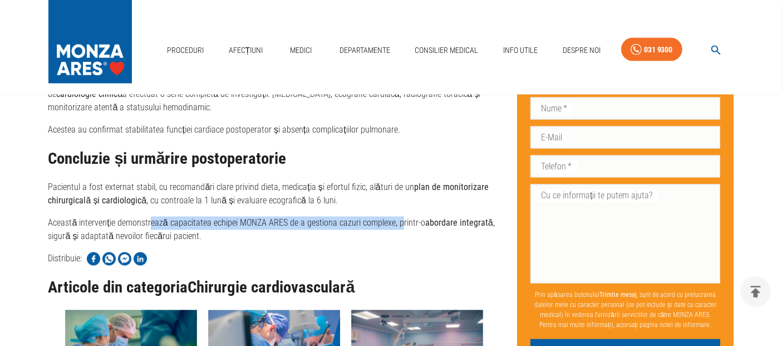
drag, startPoint x: 150, startPoint y: 208, endPoint x: 402, endPoint y: 198, distance: 252.9
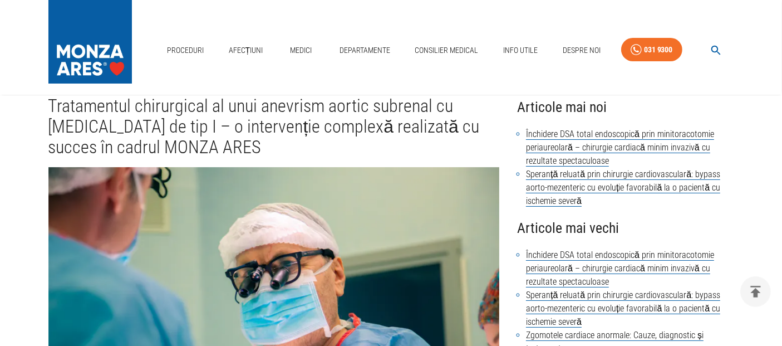
scroll to position [0, 0]
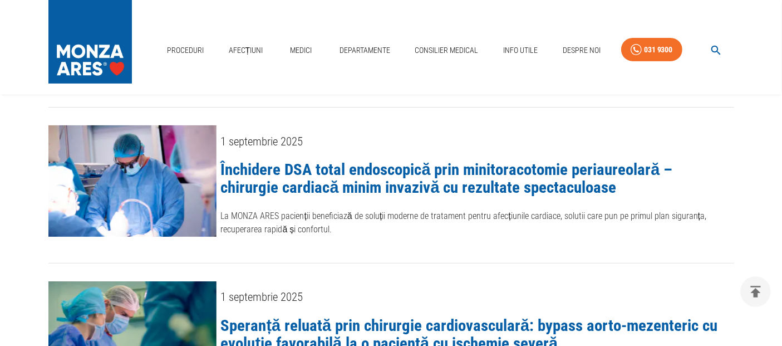
scroll to position [371, 0]
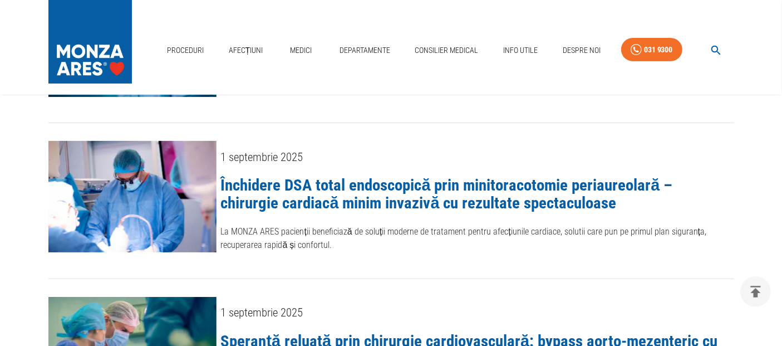
click at [474, 188] on link "Închidere DSA total endoscopică prin minitoracotomie periaureolară – chirurgie …" at bounding box center [447, 193] width 452 height 37
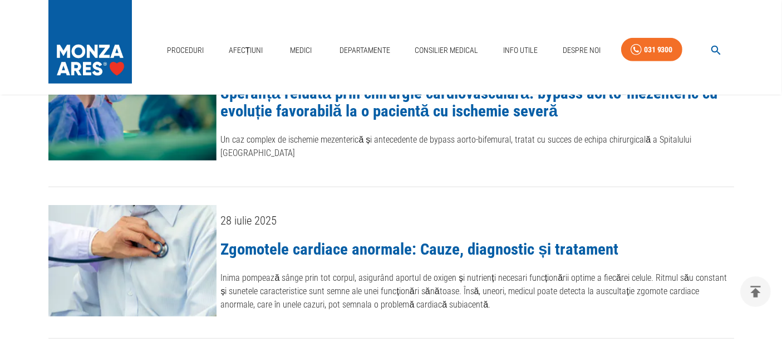
scroll to position [557, 0]
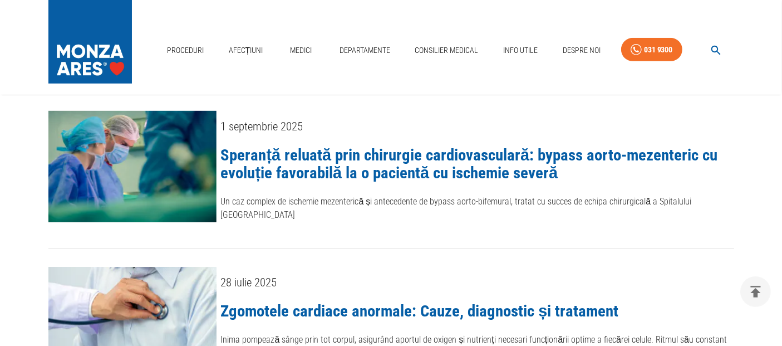
click at [423, 149] on link "Speranță reluată prin chirurgie cardiovasculară: bypass aorto-mezenteric cu evo…" at bounding box center [469, 163] width 497 height 37
